Goal: Task Accomplishment & Management: Complete application form

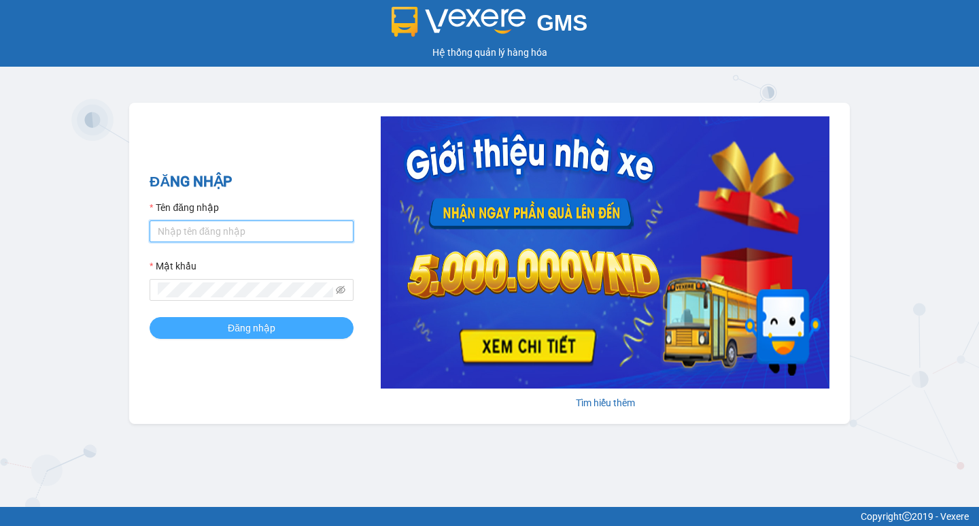
type input "hoangmaisg.kimma"
drag, startPoint x: 254, startPoint y: 326, endPoint x: 241, endPoint y: 326, distance: 12.9
click at [253, 326] on span "Đăng nhập" at bounding box center [252, 327] width 48 height 15
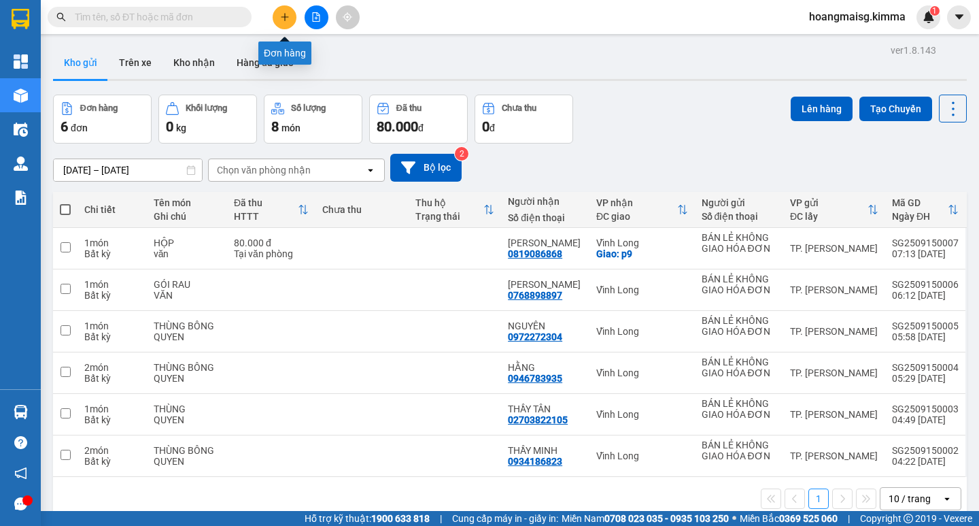
click at [284, 18] on icon "plus" at bounding box center [285, 17] width 10 height 10
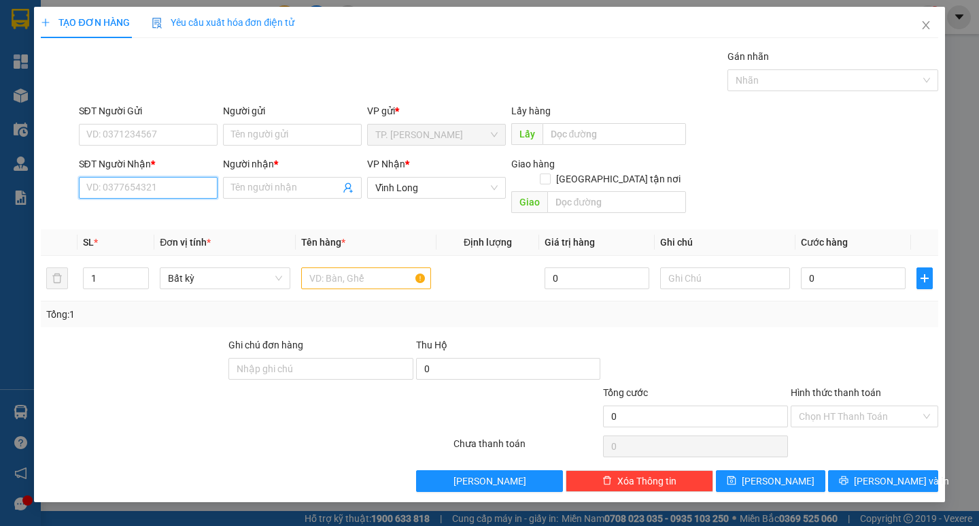
drag, startPoint x: 128, startPoint y: 188, endPoint x: 127, endPoint y: 168, distance: 19.7
click at [128, 186] on input "SĐT Người Nhận *" at bounding box center [148, 188] width 139 height 22
type input "02703823665"
click at [151, 218] on div "02703823665 - HUYỀN TRẠM" at bounding box center [149, 214] width 125 height 15
type input "HUYỀN TRẠM"
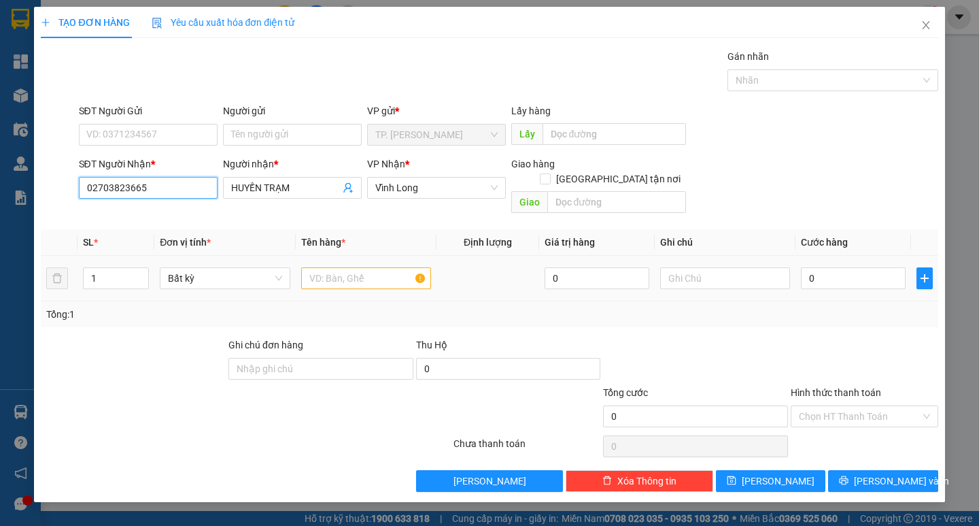
type input "02703823665"
click at [318, 267] on input "text" at bounding box center [366, 278] width 130 height 22
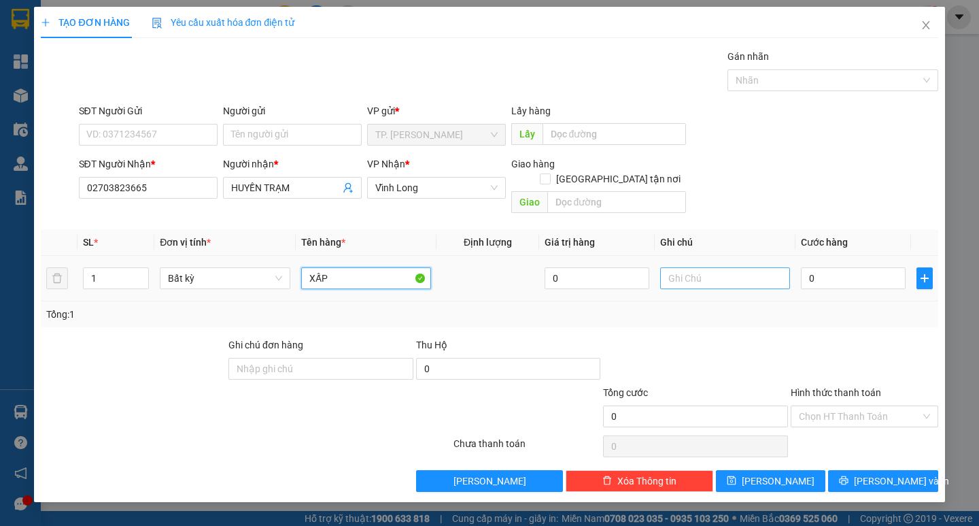
type input "XẤP"
drag, startPoint x: 724, startPoint y: 268, endPoint x: 716, endPoint y: 267, distance: 8.2
click at [719, 268] on input "text" at bounding box center [725, 278] width 130 height 22
type input "1 XẤP"
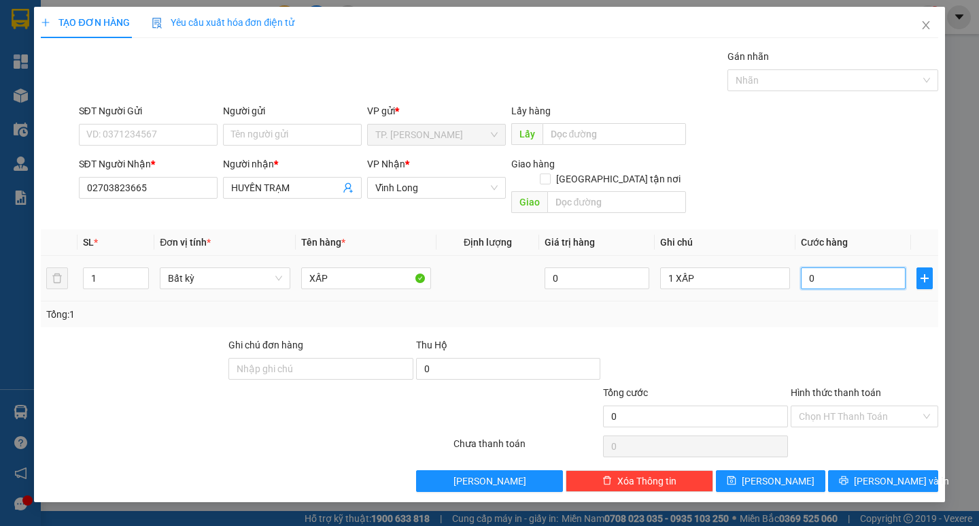
click at [836, 267] on input "0" at bounding box center [853, 278] width 105 height 22
type input "5"
type input "50"
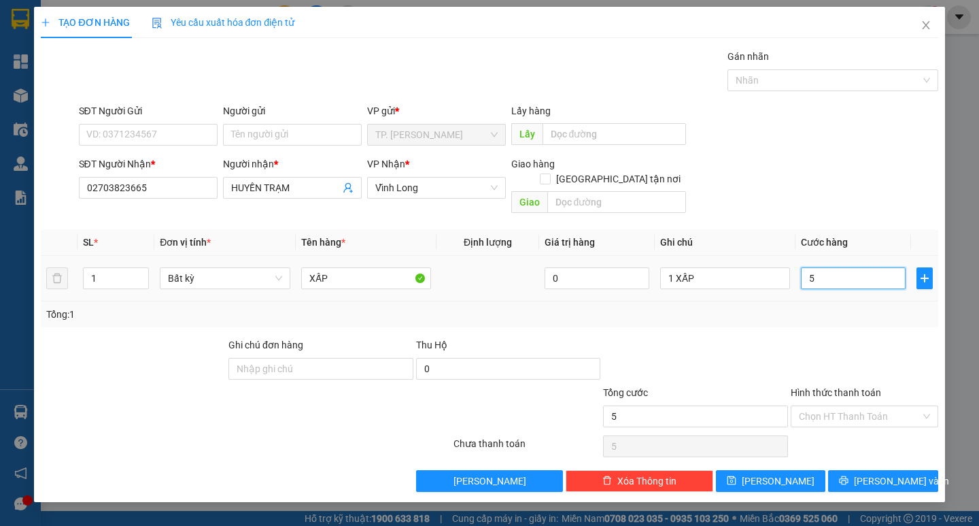
type input "50"
type input "50.000"
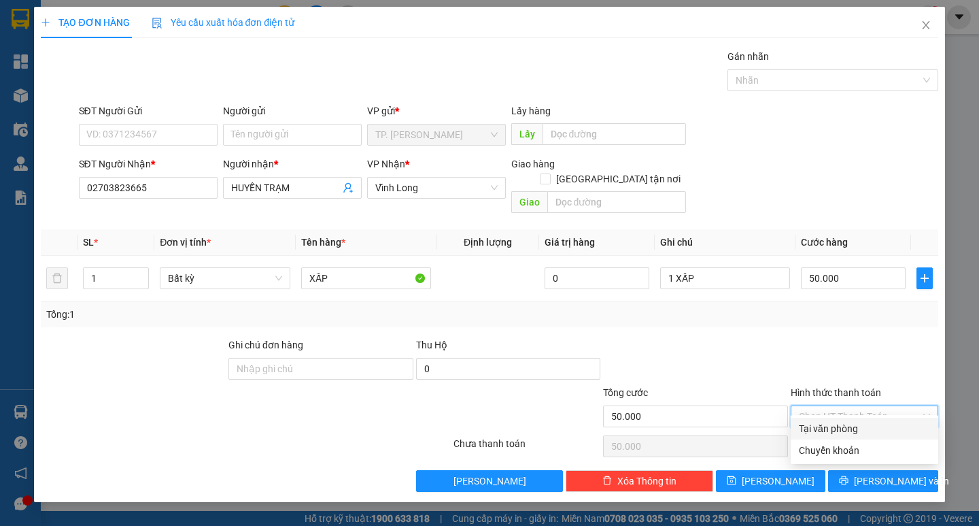
click at [814, 406] on input "Hình thức thanh toán" at bounding box center [860, 416] width 122 height 20
click at [819, 427] on div "Tại văn phòng" at bounding box center [864, 428] width 131 height 15
type input "0"
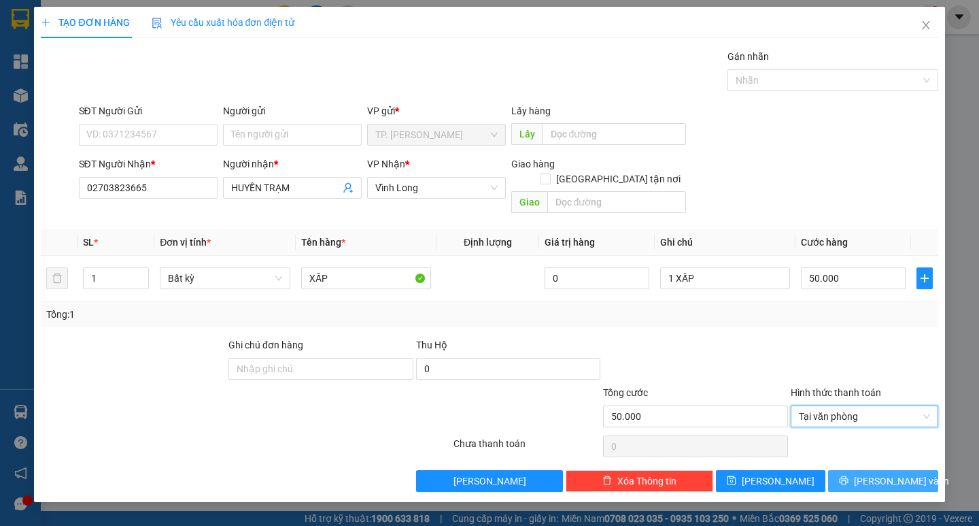
click at [869, 470] on button "Lưu và In" at bounding box center [882, 481] width 109 height 22
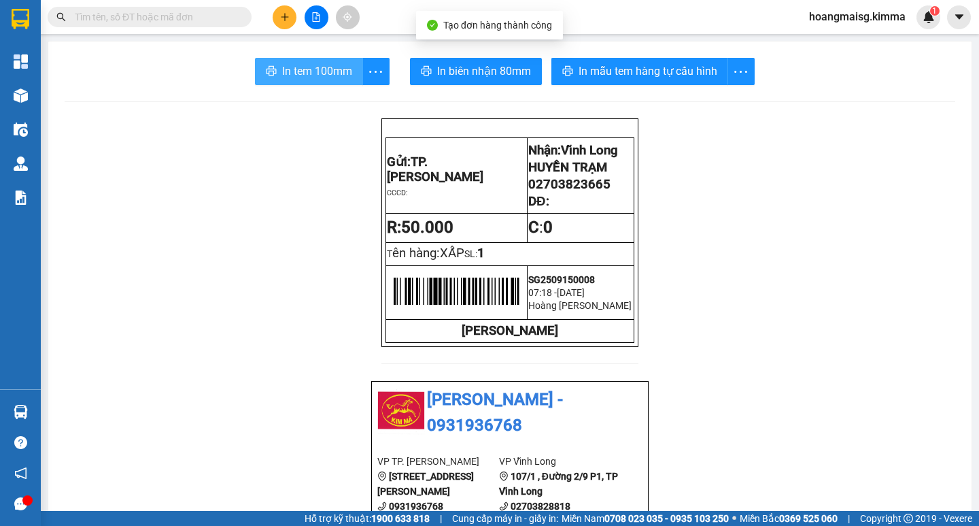
click at [273, 69] on button "In tem 100mm" at bounding box center [309, 71] width 108 height 27
